Goal: Task Accomplishment & Management: Manage account settings

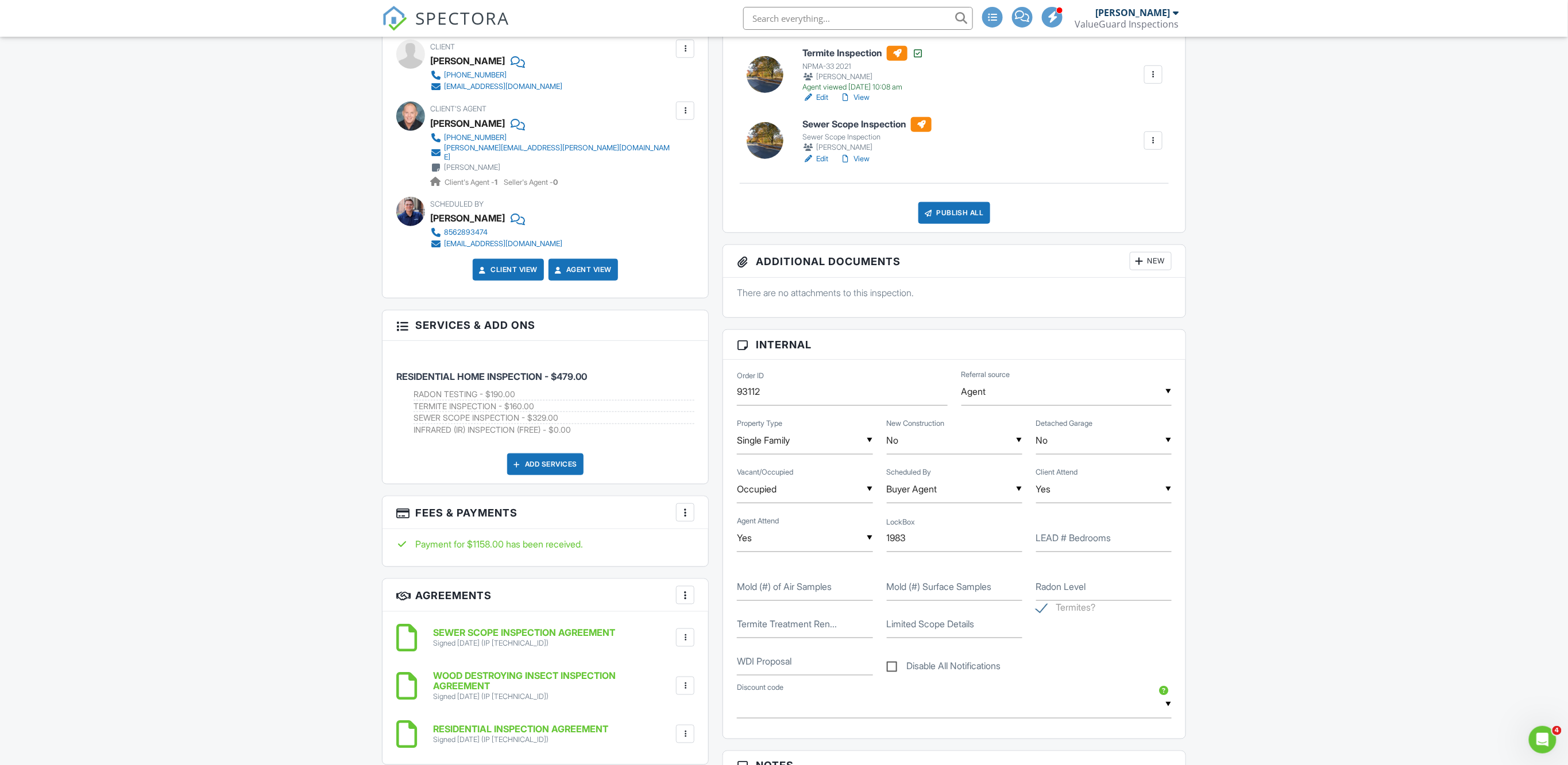
scroll to position [195, 0]
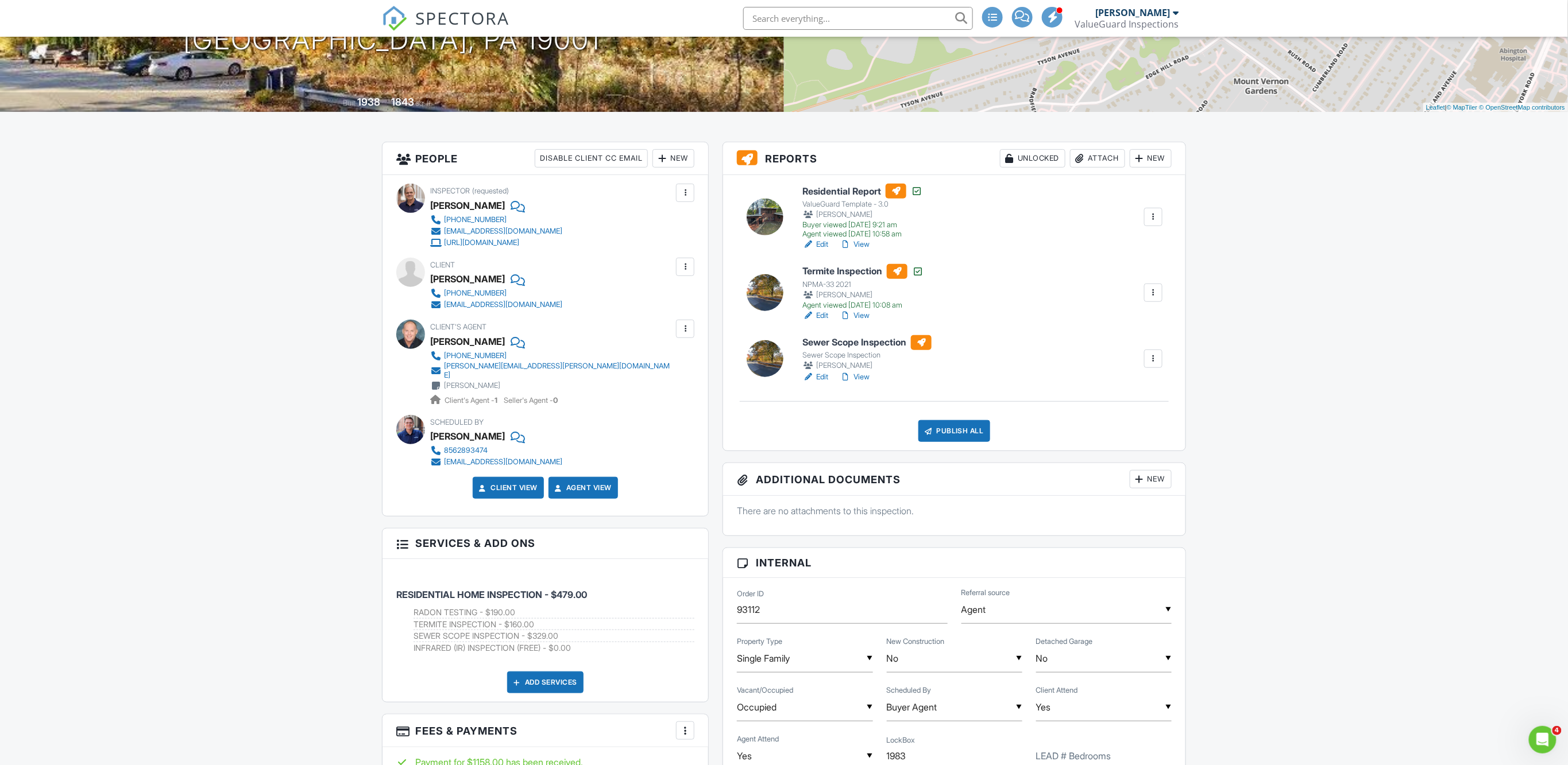
click at [869, 316] on link "View" at bounding box center [855, 315] width 30 height 12
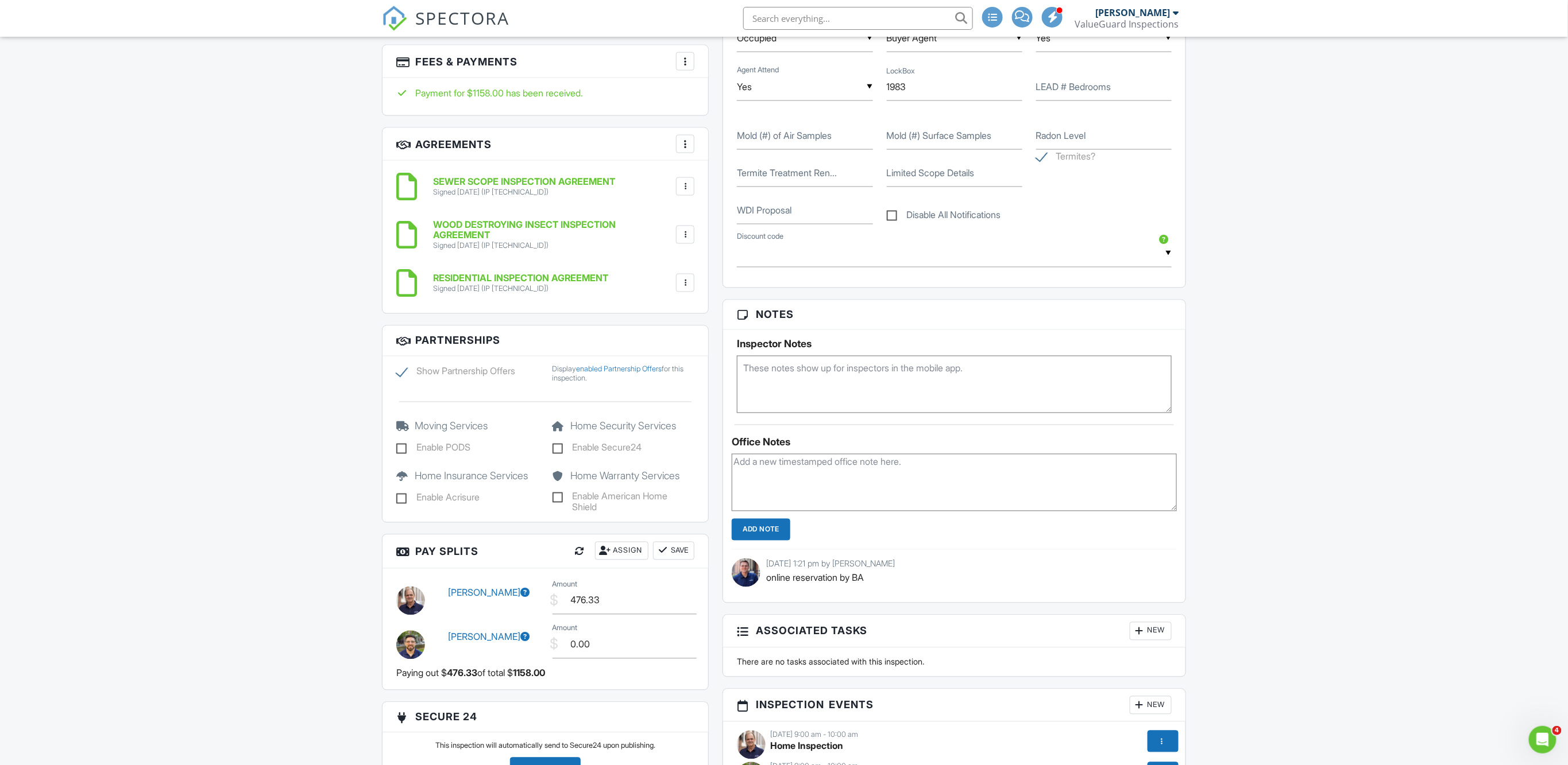
scroll to position [867, 0]
click at [827, 469] on textarea at bounding box center [954, 481] width 446 height 58
paste textarea "https://betterproposals.io/proposal/index.php?ProposalID=c4SUdvR2qYuaAneRHVVg_H…"
type textarea "https://betterproposals.io/proposal/index.php?ProposalID=c4SUdvR2qYuaAneRHVVg_H…"
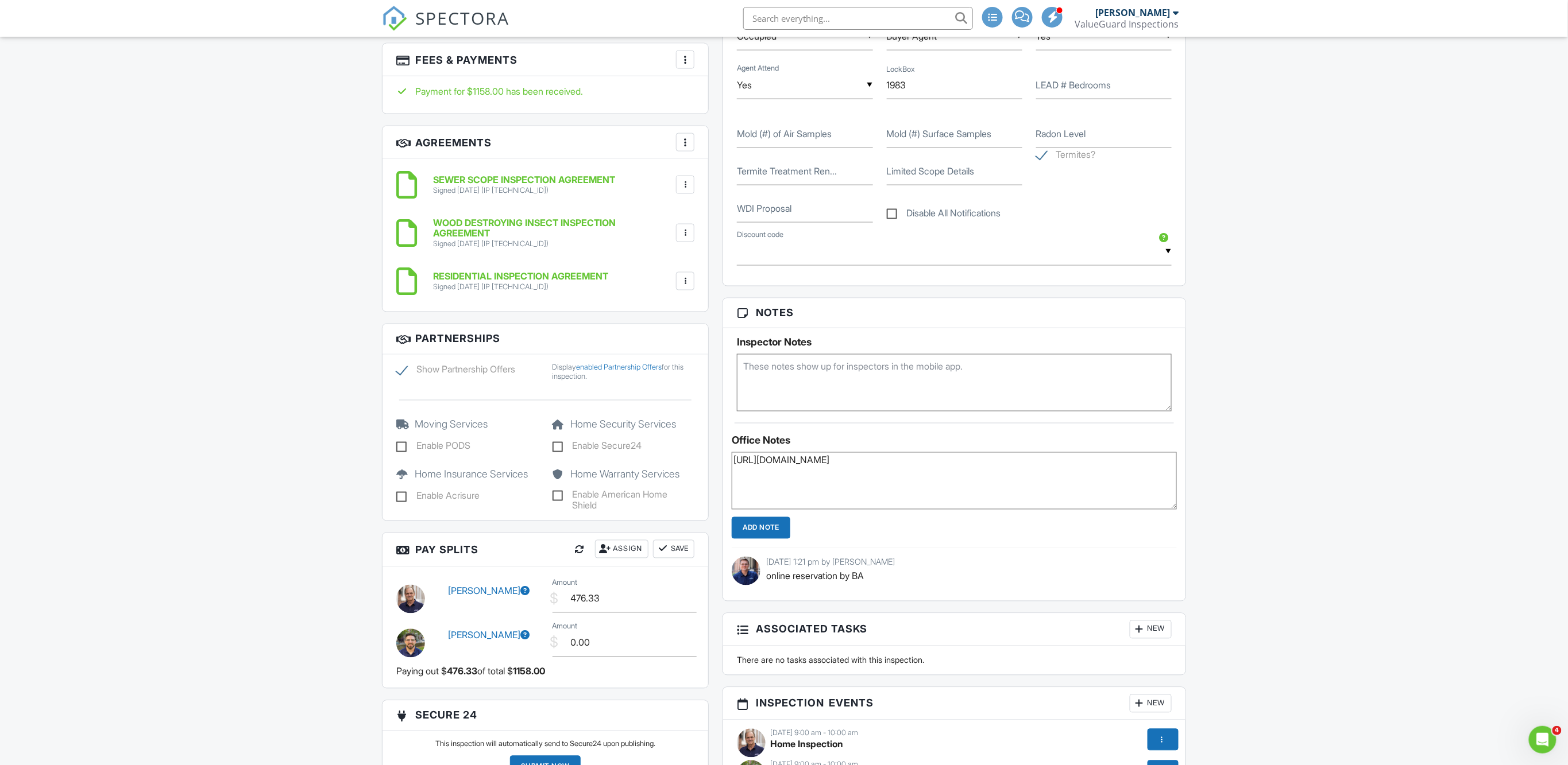
click at [772, 527] on input "Add Note" at bounding box center [761, 528] width 58 height 22
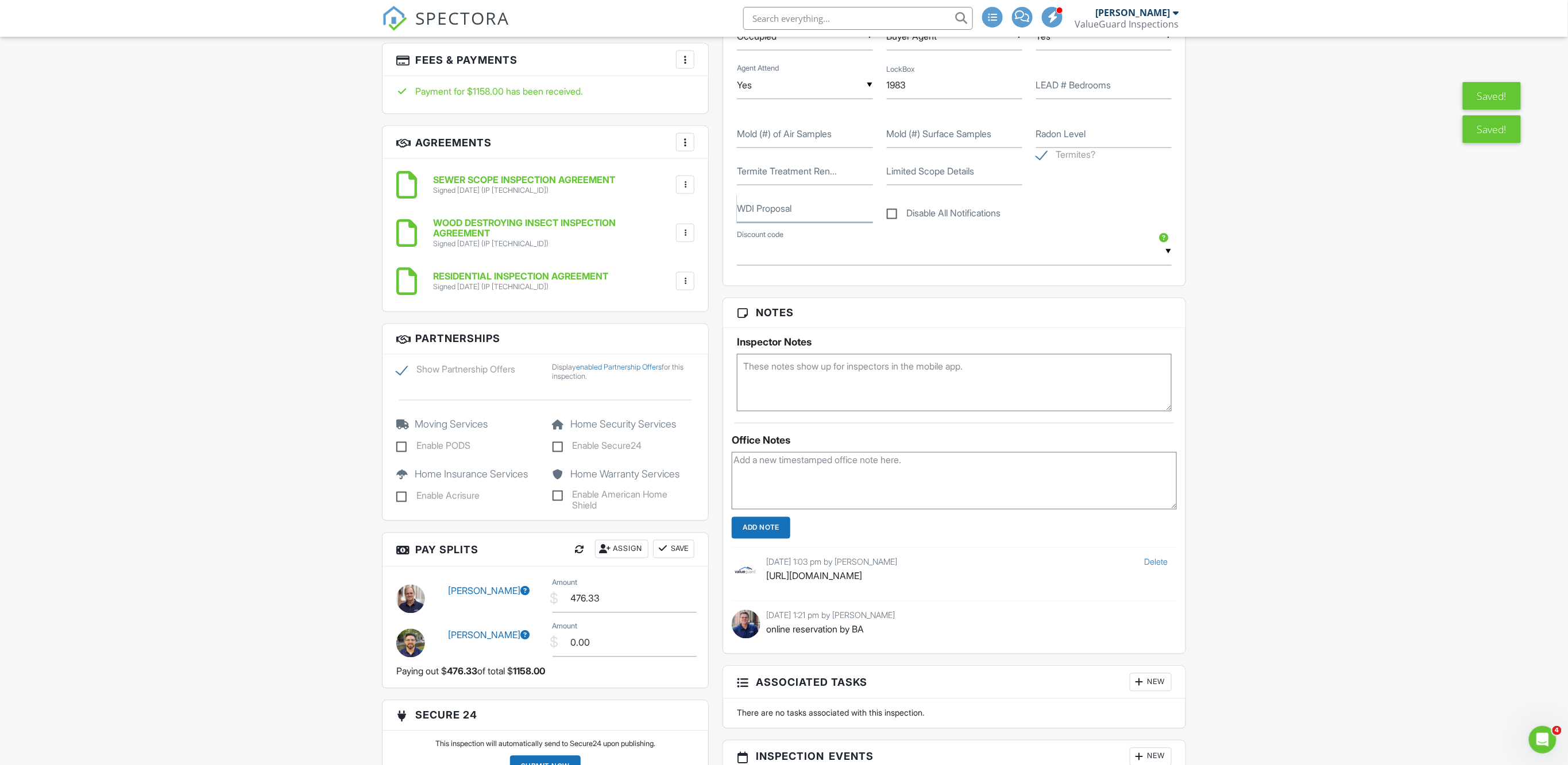
click at [800, 210] on input "WDI Proposal" at bounding box center [804, 209] width 136 height 28
paste input "https://betterproposals.io/proposal/index.php?ProposalID=c4SUdvR2qYuaAneRHVVg_H…"
type input "https://betterproposals.io/proposal/index.php?ProposalID=c4SUdvR2qYuaAneRHVVg_H…"
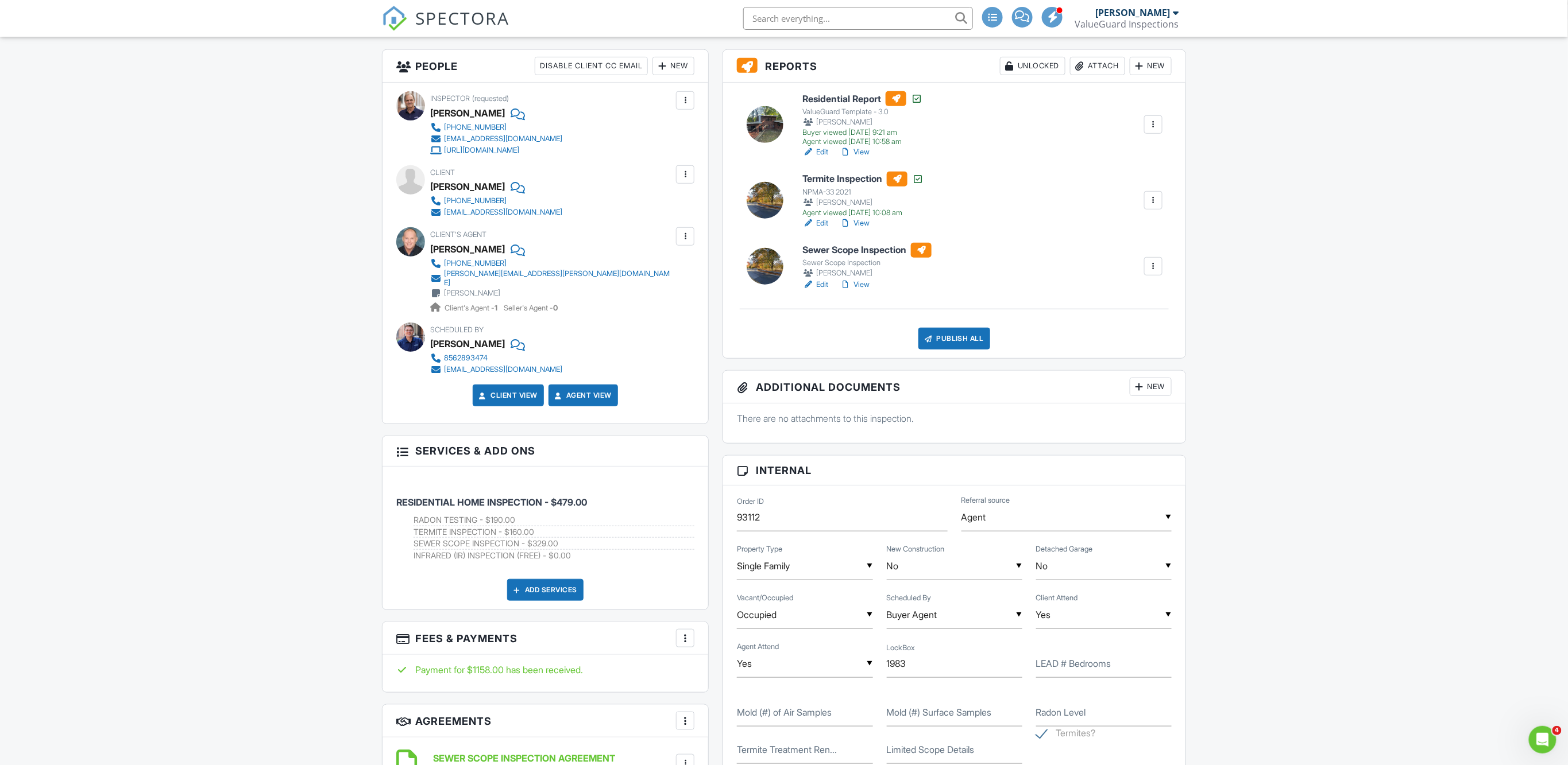
scroll to position [268, 0]
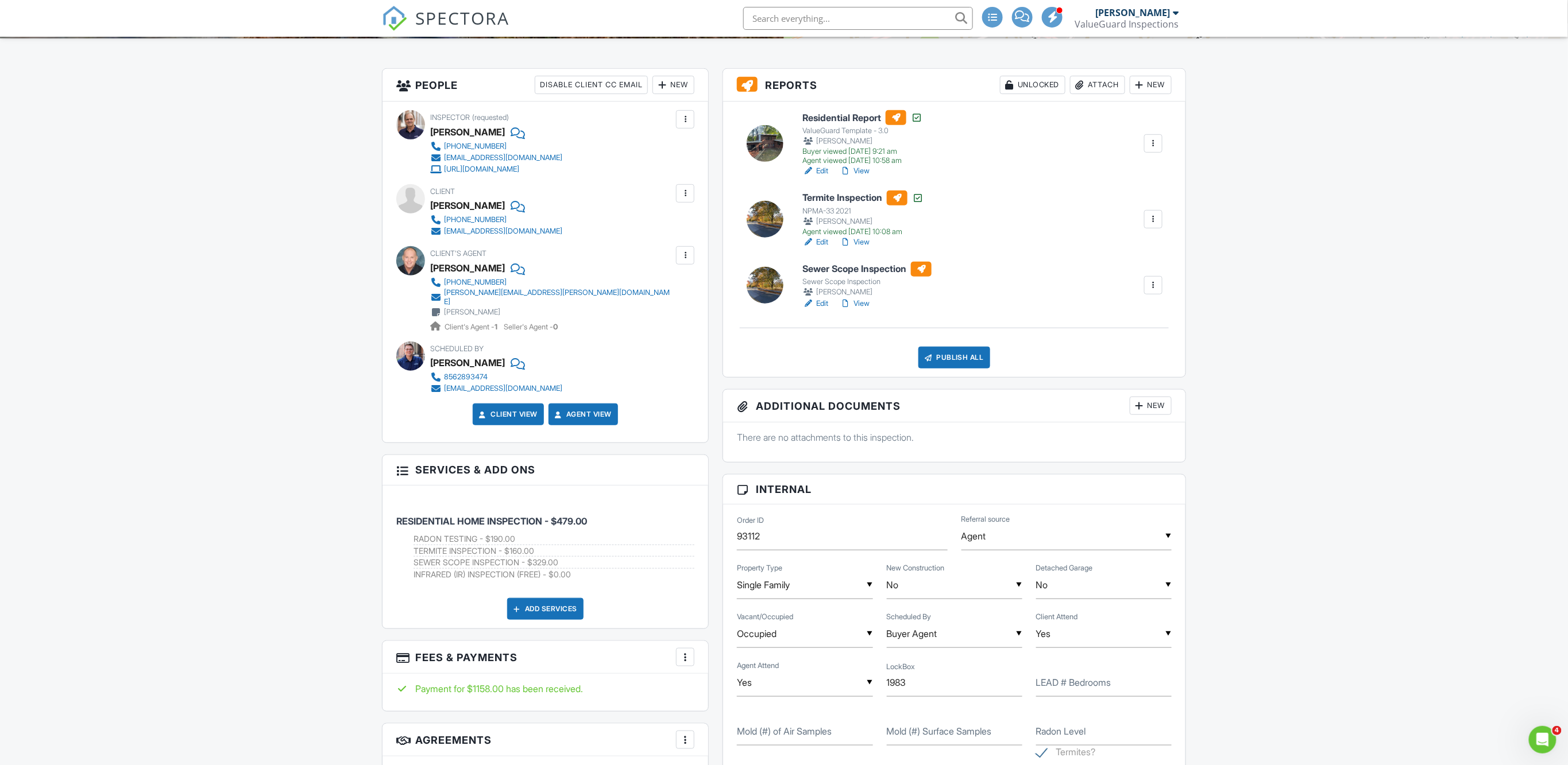
click at [864, 304] on link "View" at bounding box center [855, 304] width 30 height 12
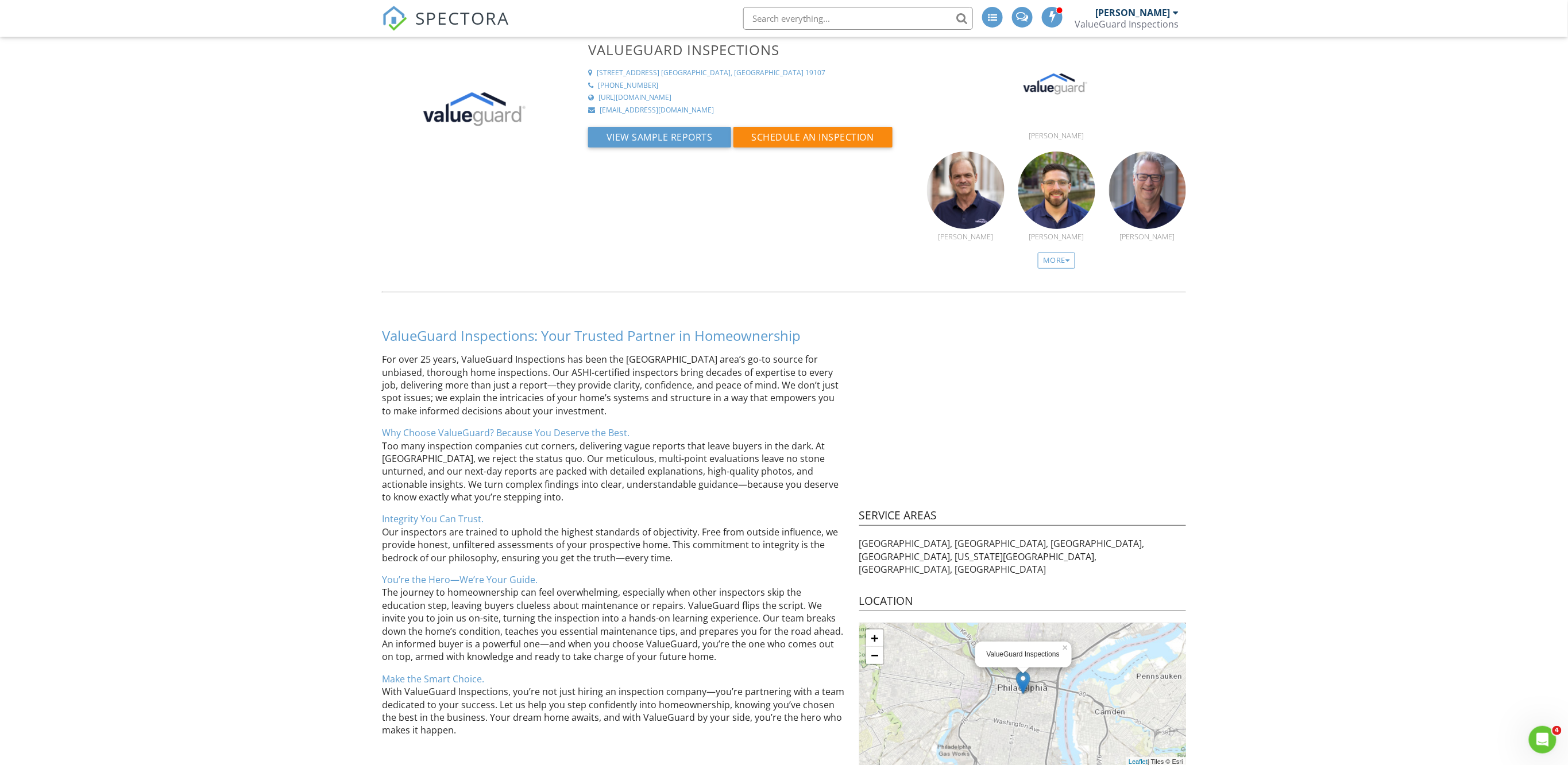
scroll to position [8, 0]
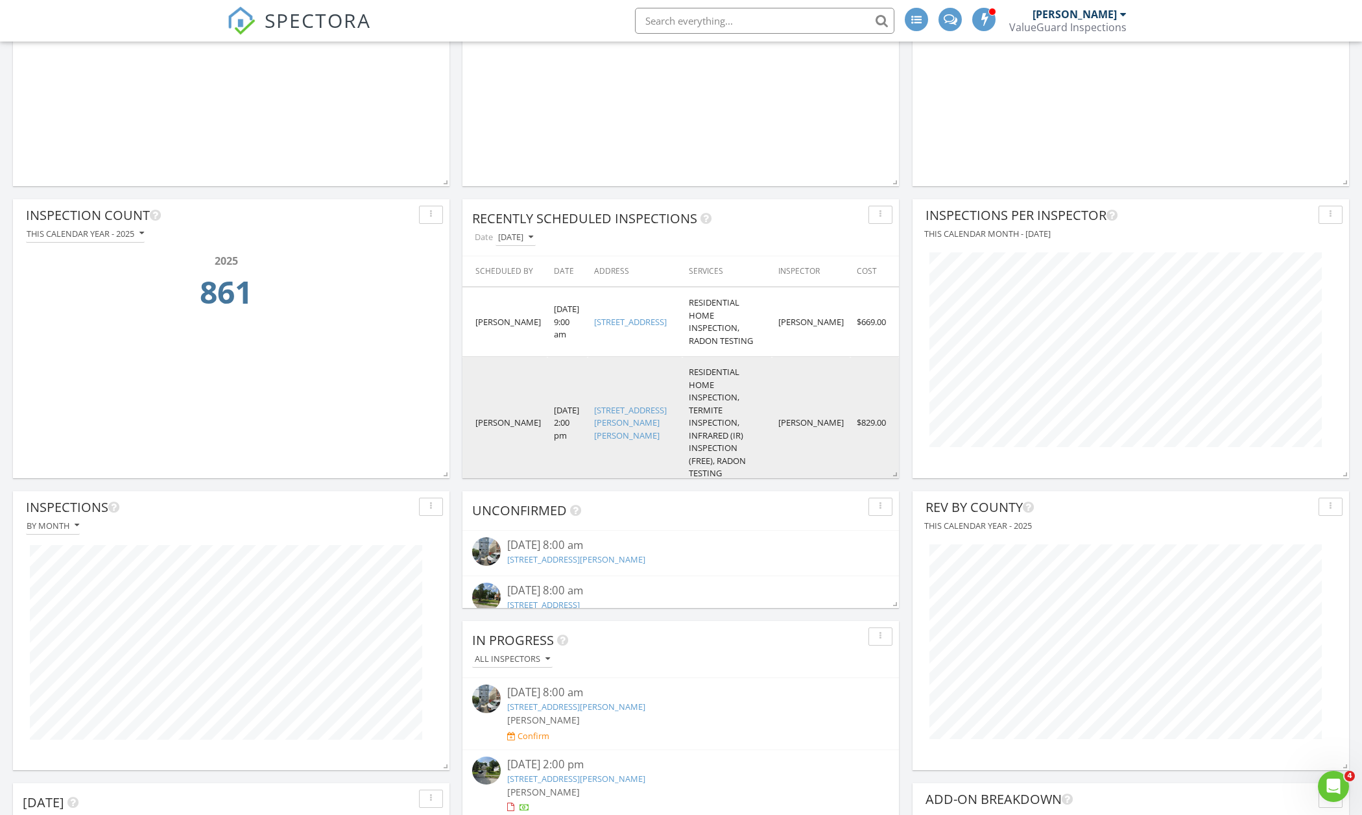
click at [611, 404] on link "7414 Richards Rd , Elkins Park, PA 19027" at bounding box center [630, 422] width 73 height 37
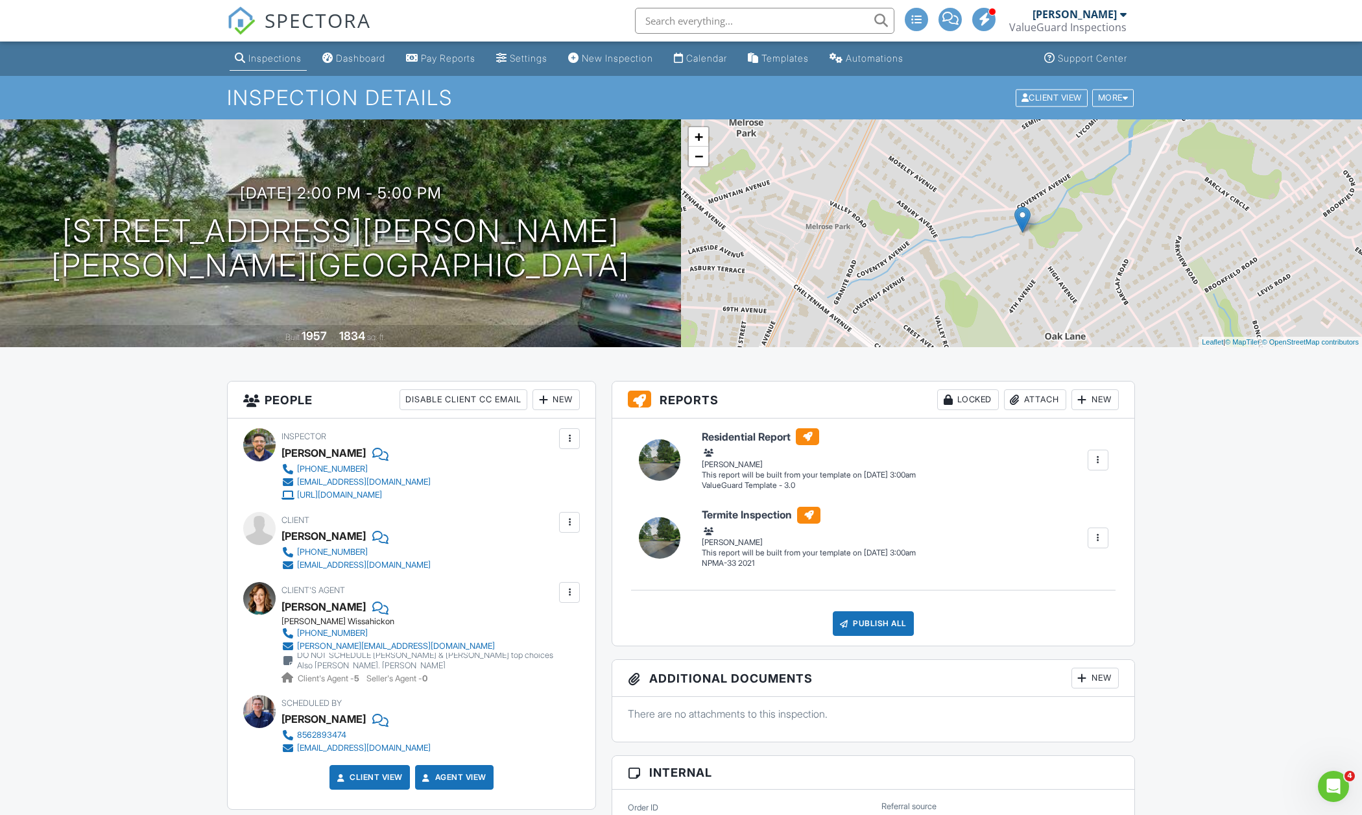
click at [322, 18] on span "SPECTORA" at bounding box center [318, 19] width 106 height 27
